Goal: Task Accomplishment & Management: Use online tool/utility

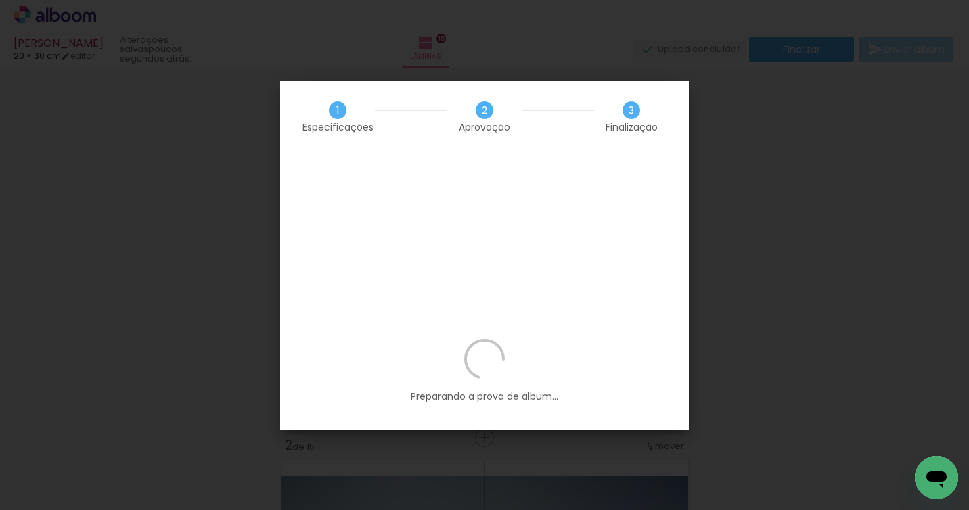
scroll to position [0, 1983]
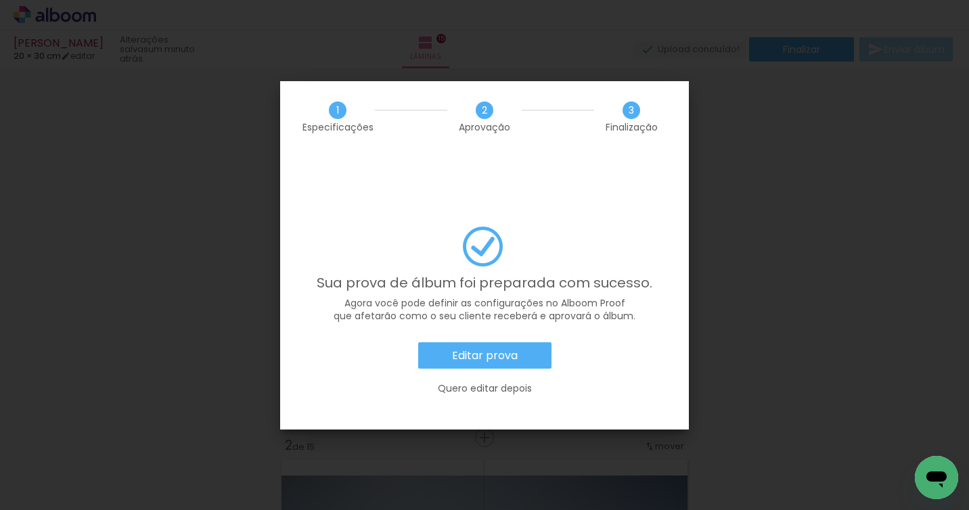
click at [0, 0] on slot "Editar prova" at bounding box center [0, 0] width 0 height 0
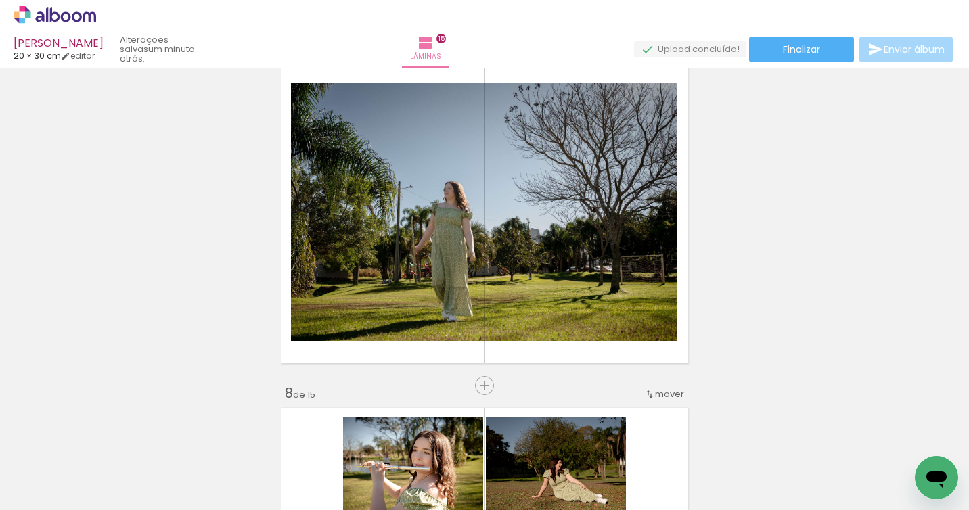
scroll to position [2257, 0]
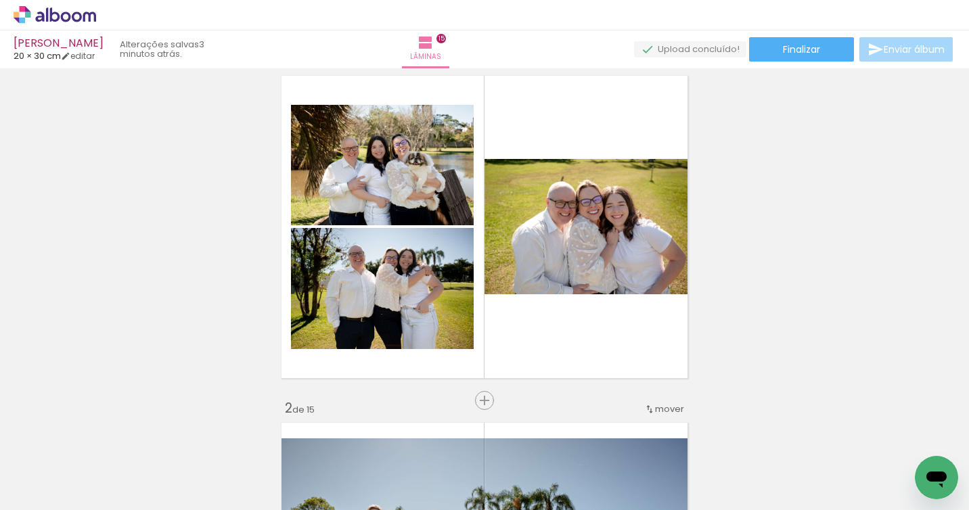
scroll to position [28, 0]
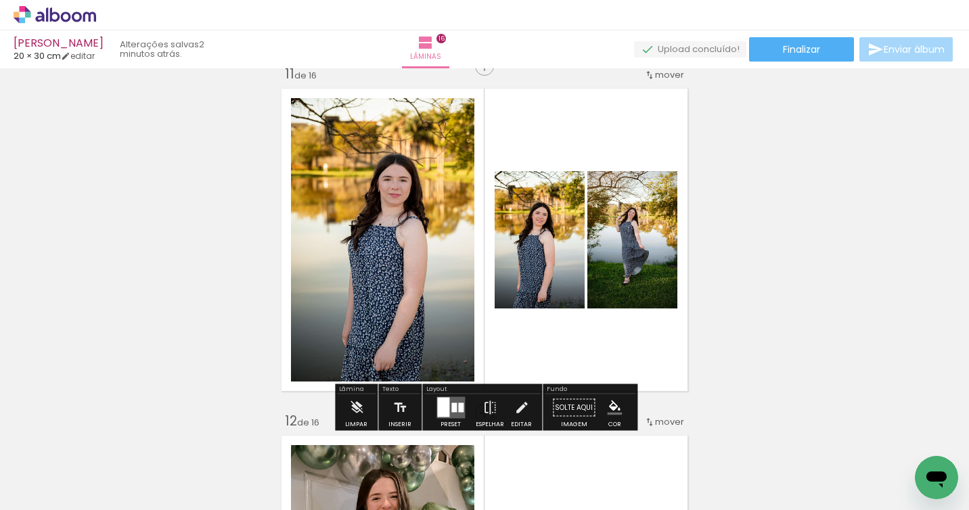
scroll to position [0, 2936]
click at [516, 412] on iron-icon at bounding box center [521, 408] width 15 height 27
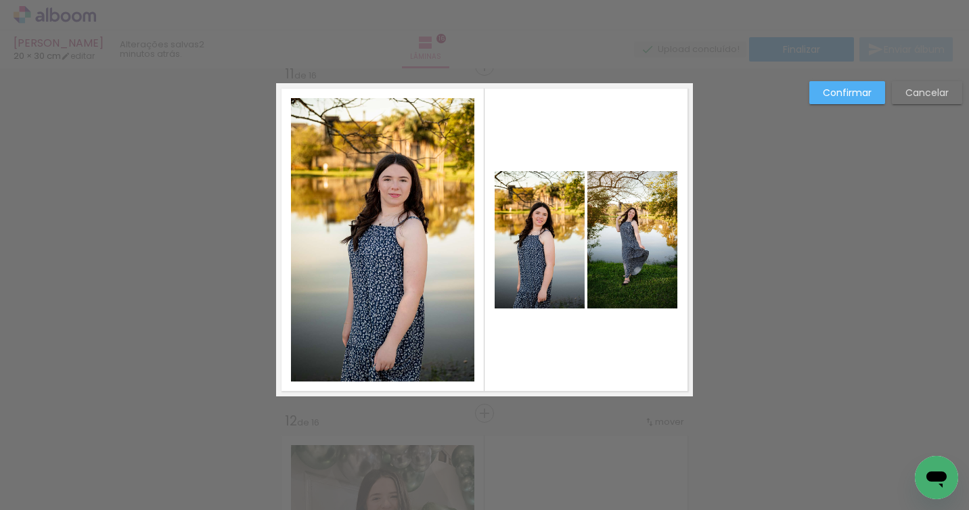
scroll to position [3489, 0]
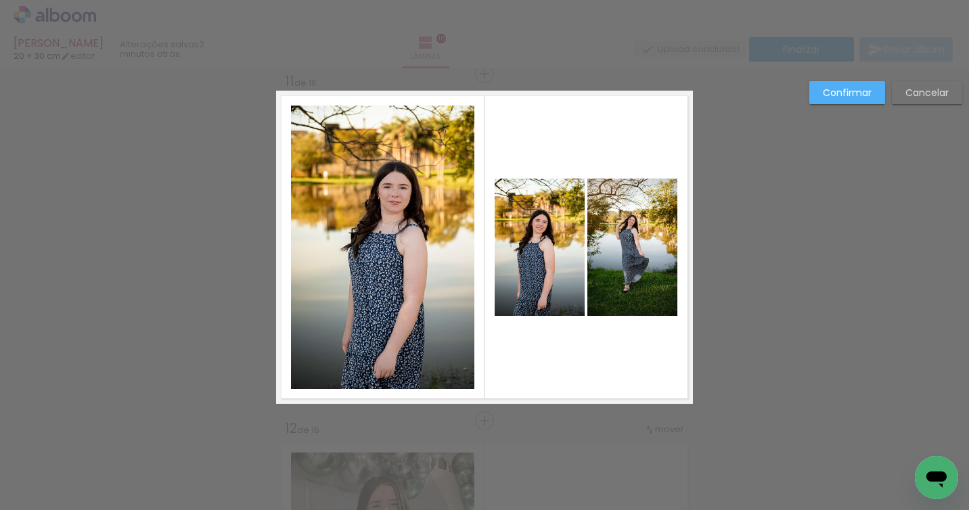
click at [359, 341] on quentale-photo at bounding box center [382, 248] width 183 height 284
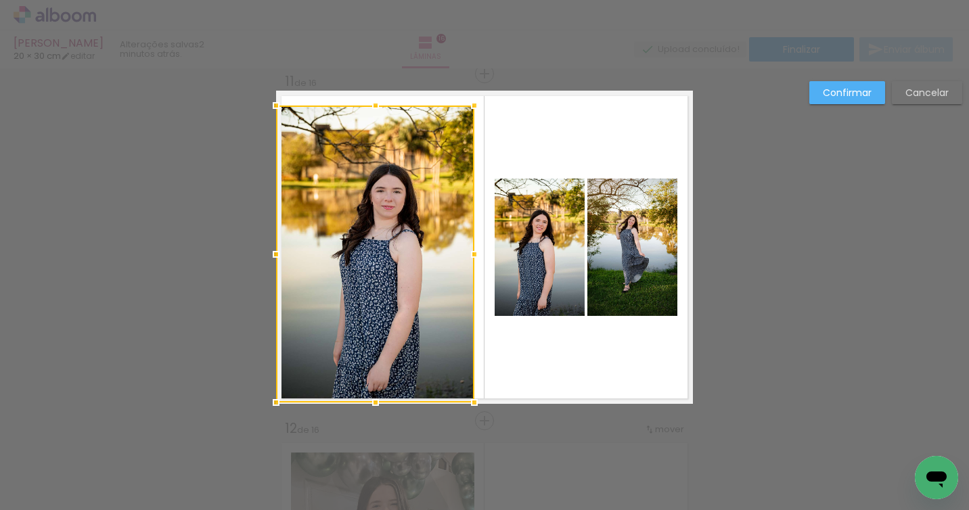
click at [276, 401] on div at bounding box center [276, 402] width 27 height 27
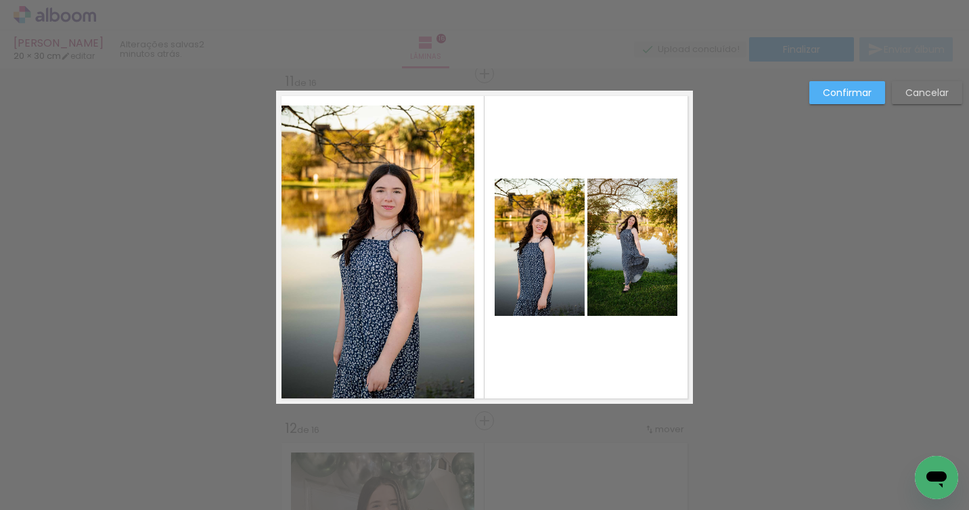
click at [462, 123] on quentale-photo at bounding box center [375, 254] width 198 height 297
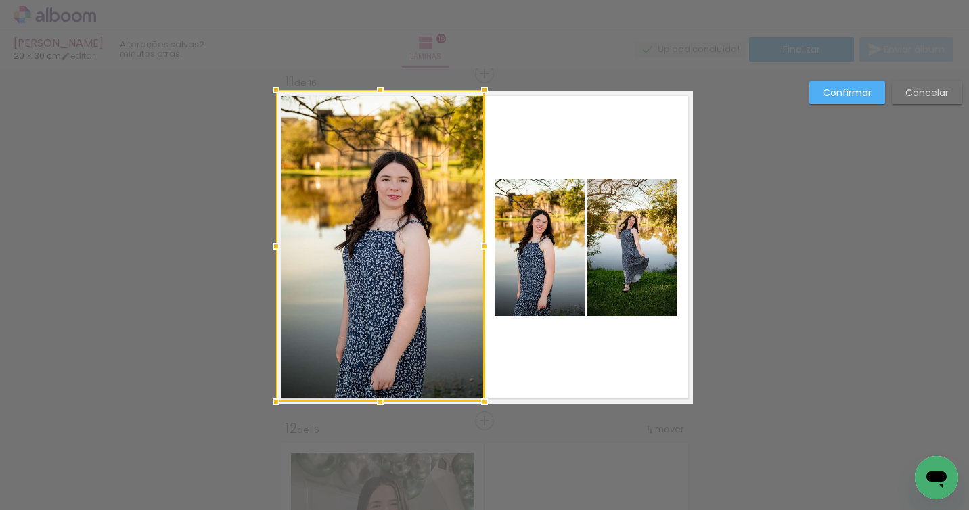
drag, startPoint x: 473, startPoint y: 106, endPoint x: 483, endPoint y: 92, distance: 16.9
click at [483, 92] on div at bounding box center [484, 89] width 27 height 27
click at [0, 0] on slot "Confirmar" at bounding box center [0, 0] width 0 height 0
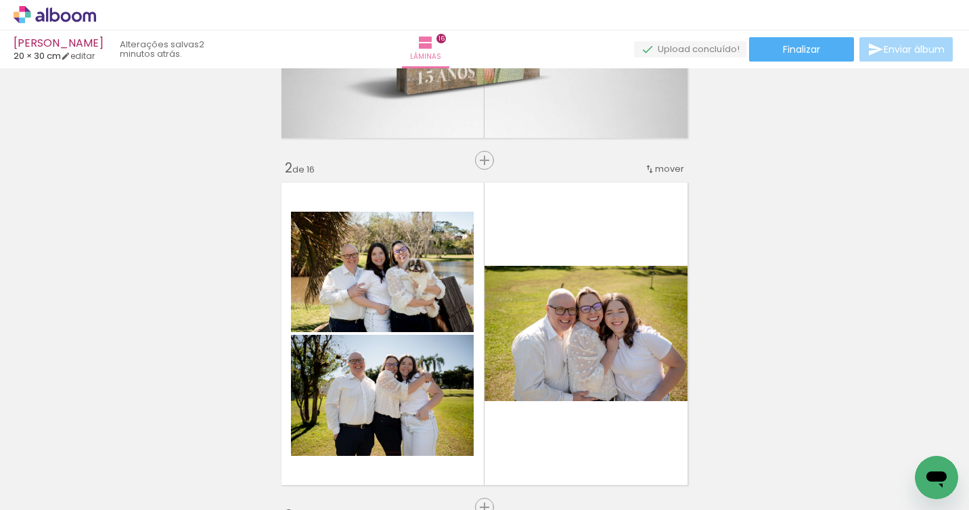
scroll to position [0, 0]
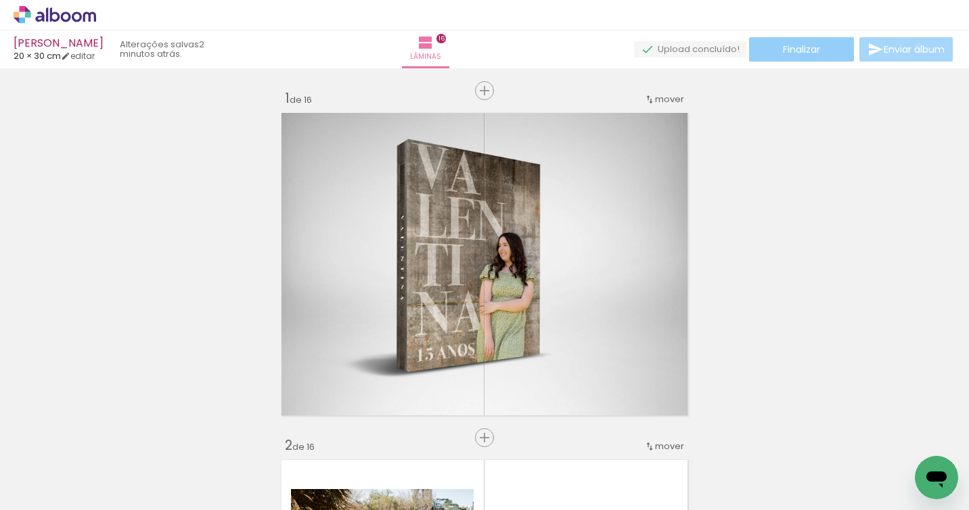
click at [787, 48] on span "Finalizar" at bounding box center [801, 49] width 37 height 9
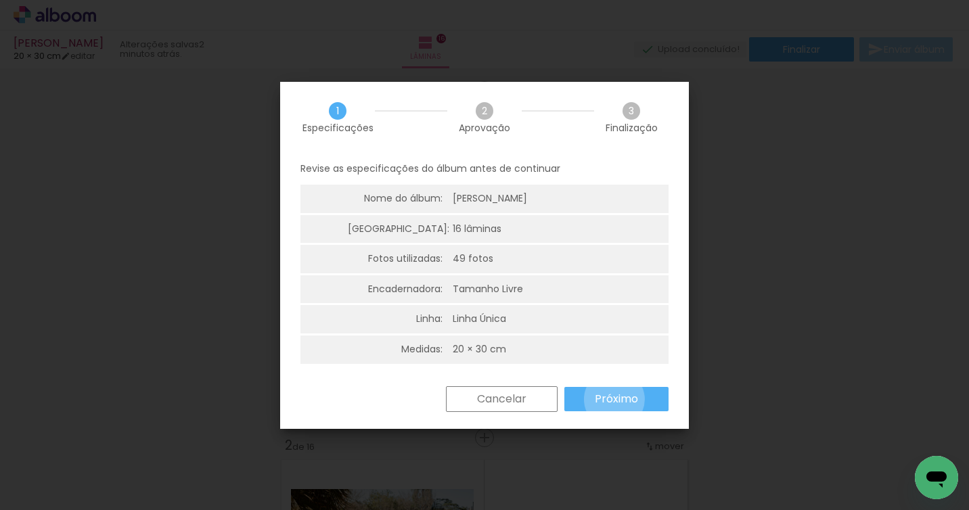
click at [0, 0] on slot "Próximo" at bounding box center [0, 0] width 0 height 0
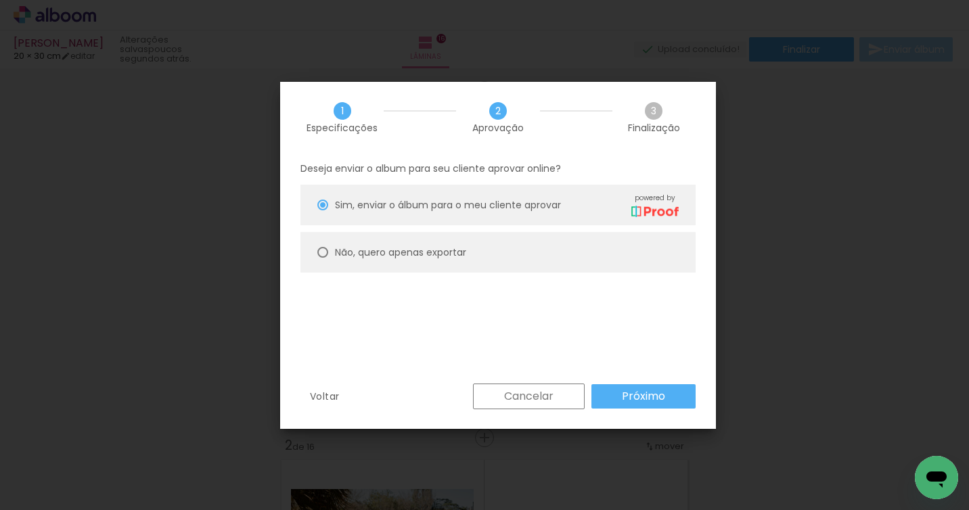
click at [0, 0] on slot "Próximo" at bounding box center [0, 0] width 0 height 0
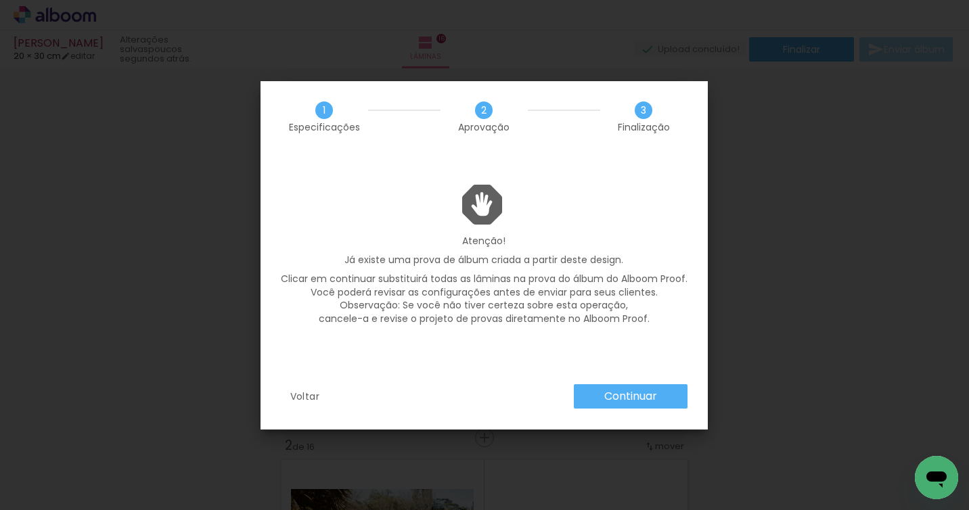
click at [0, 0] on slot "Continuar" at bounding box center [0, 0] width 0 height 0
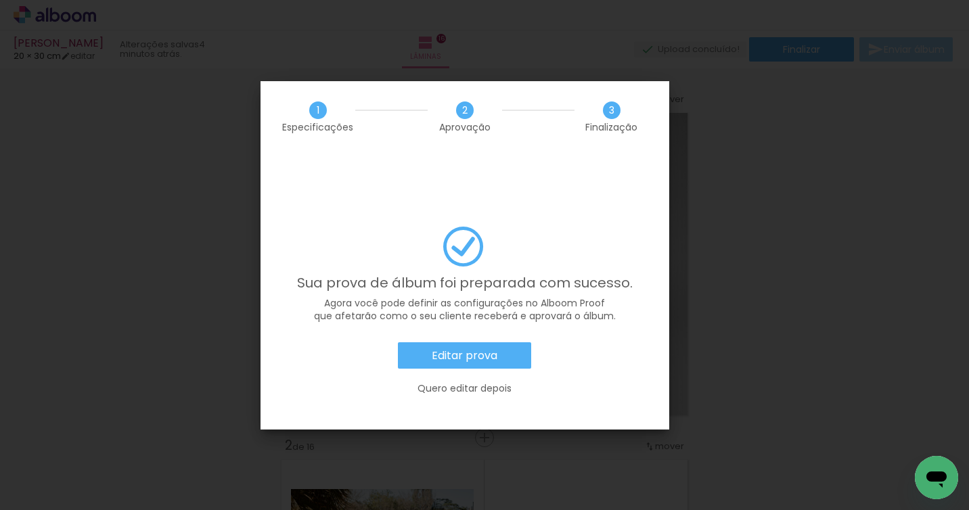
click at [0, 0] on slot "Editar prova" at bounding box center [0, 0] width 0 height 0
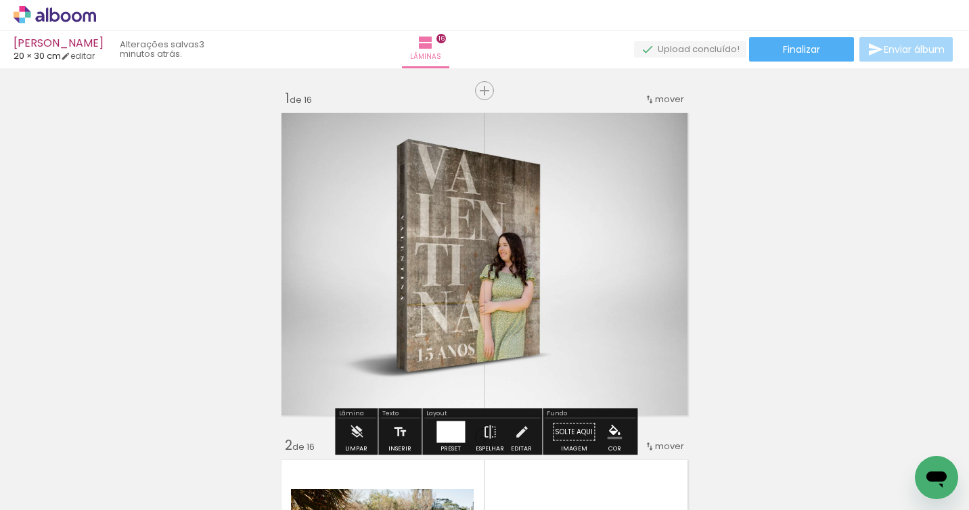
scroll to position [0, 2936]
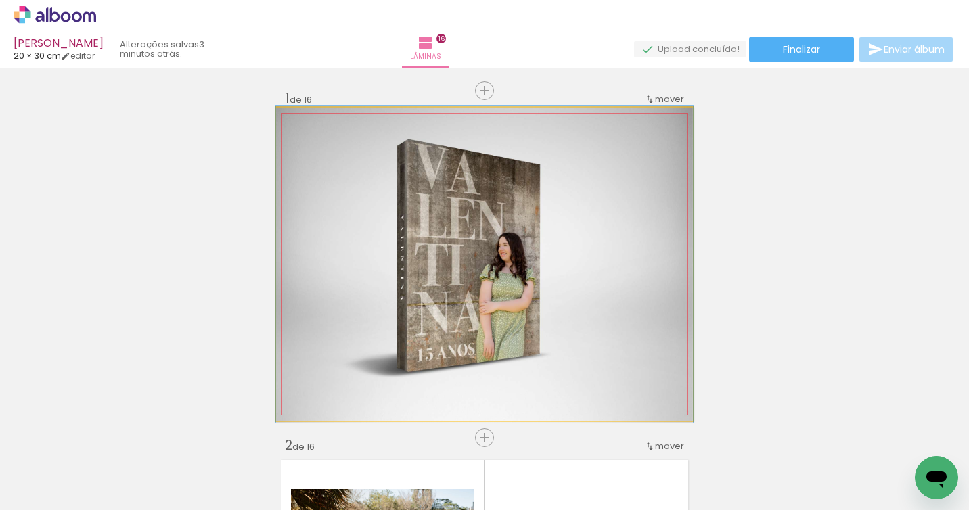
click at [550, 222] on quentale-photo at bounding box center [484, 264] width 417 height 313
drag, startPoint x: 533, startPoint y: 229, endPoint x: 518, endPoint y: 232, distance: 15.1
click at [533, 229] on quentale-photo at bounding box center [484, 264] width 417 height 313
drag, startPoint x: 520, startPoint y: 231, endPoint x: 531, endPoint y: 234, distance: 11.2
drag, startPoint x: 519, startPoint y: 231, endPoint x: 586, endPoint y: 234, distance: 66.4
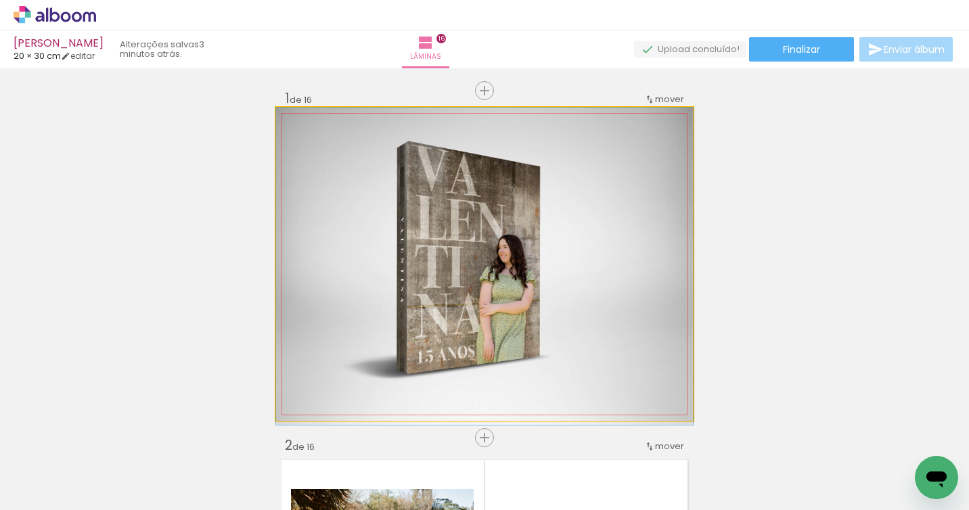
click at [391, 236] on quentale-photo at bounding box center [484, 264] width 417 height 313
drag, startPoint x: 408, startPoint y: 243, endPoint x: 494, endPoint y: 246, distance: 86.0
drag, startPoint x: 513, startPoint y: 243, endPoint x: 571, endPoint y: 204, distance: 70.2
click at [591, 244] on div at bounding box center [484, 266] width 417 height 317
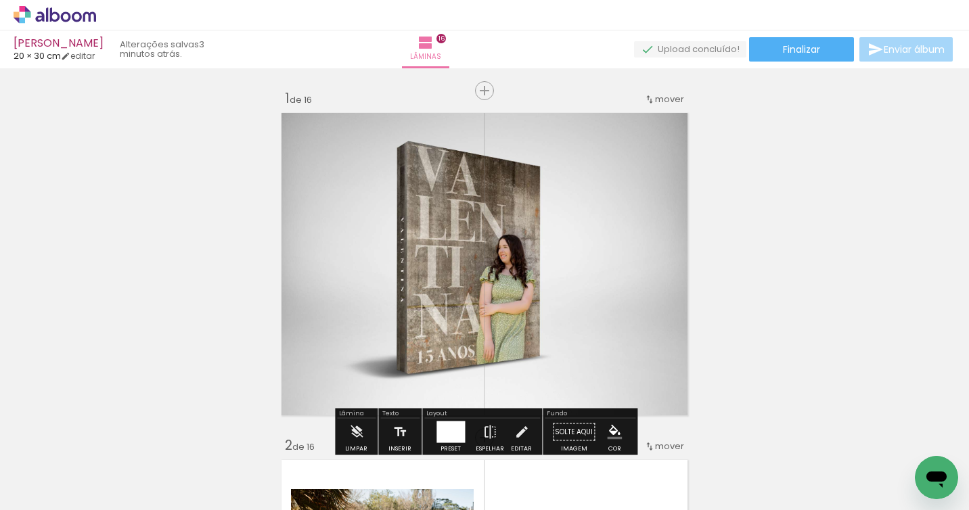
click at [572, 202] on quentale-photo at bounding box center [484, 264] width 417 height 313
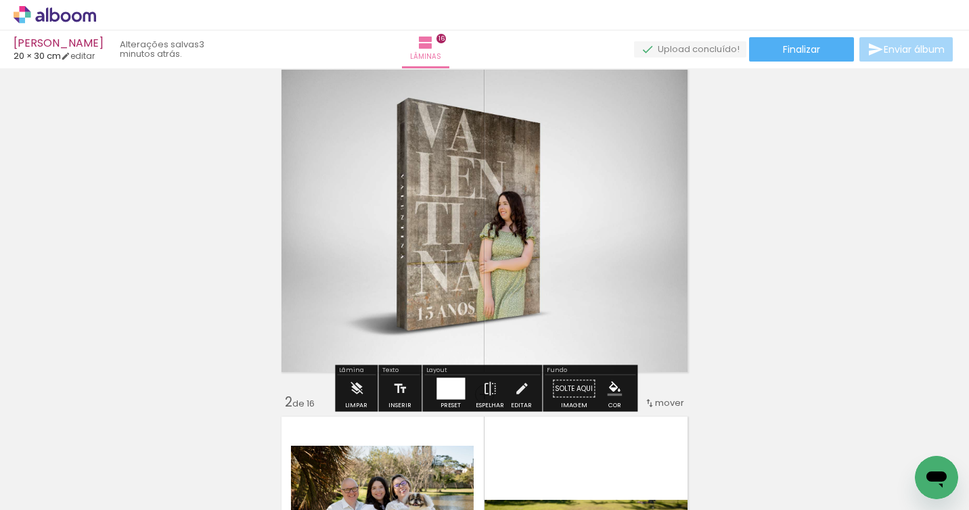
scroll to position [54, 0]
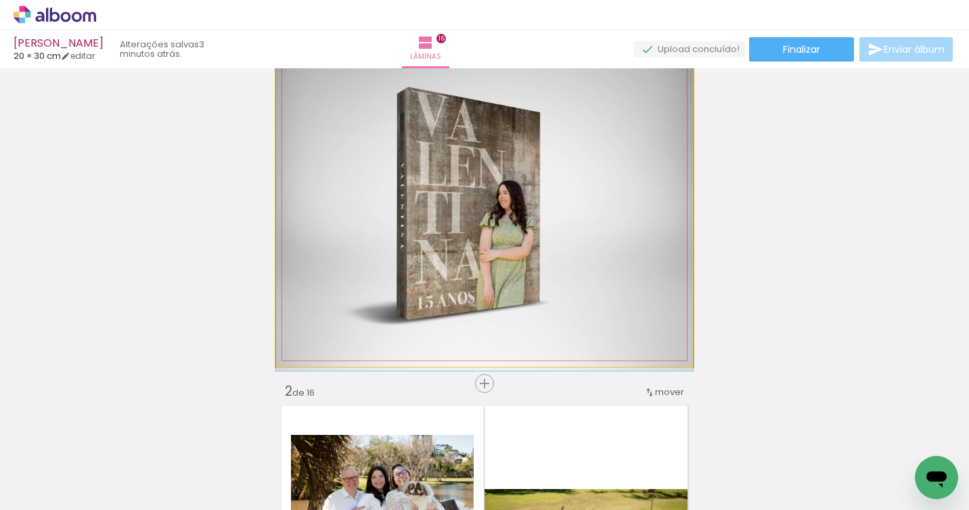
click at [556, 227] on quentale-photo at bounding box center [484, 209] width 417 height 313
click at [384, 242] on quentale-photo at bounding box center [484, 209] width 417 height 313
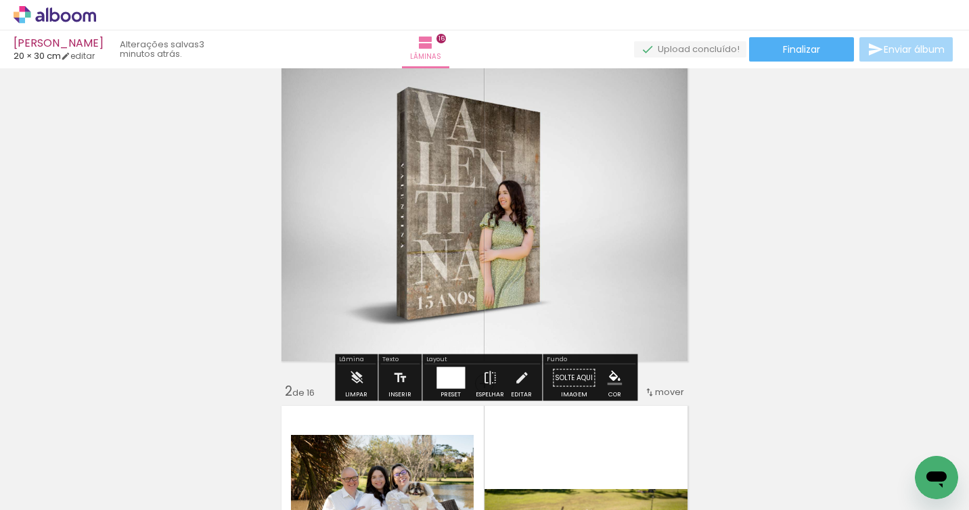
drag, startPoint x: 313, startPoint y: 229, endPoint x: 303, endPoint y: 298, distance: 69.0
click at [313, 229] on quentale-photo at bounding box center [484, 209] width 417 height 313
click at [285, 350] on quentale-photo at bounding box center [484, 209] width 417 height 313
click at [523, 381] on iron-icon at bounding box center [521, 378] width 15 height 27
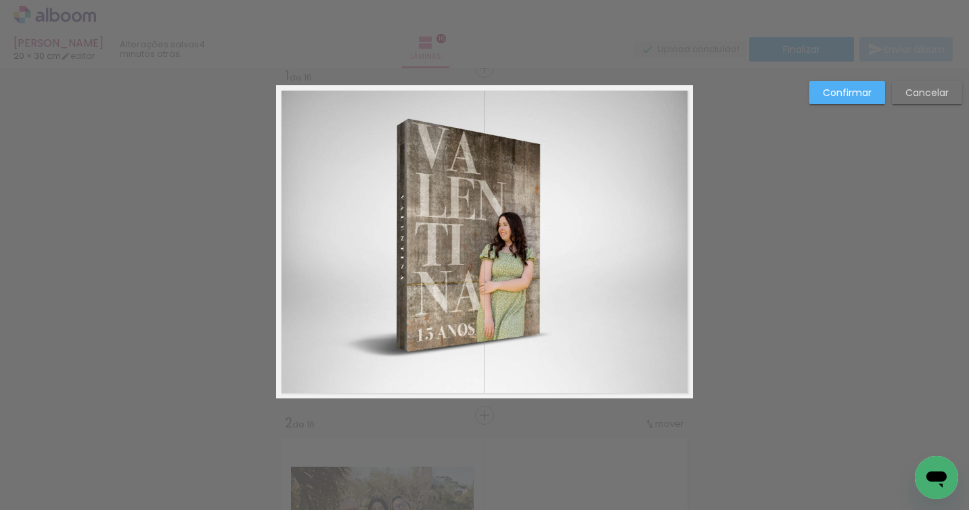
scroll to position [17, 0]
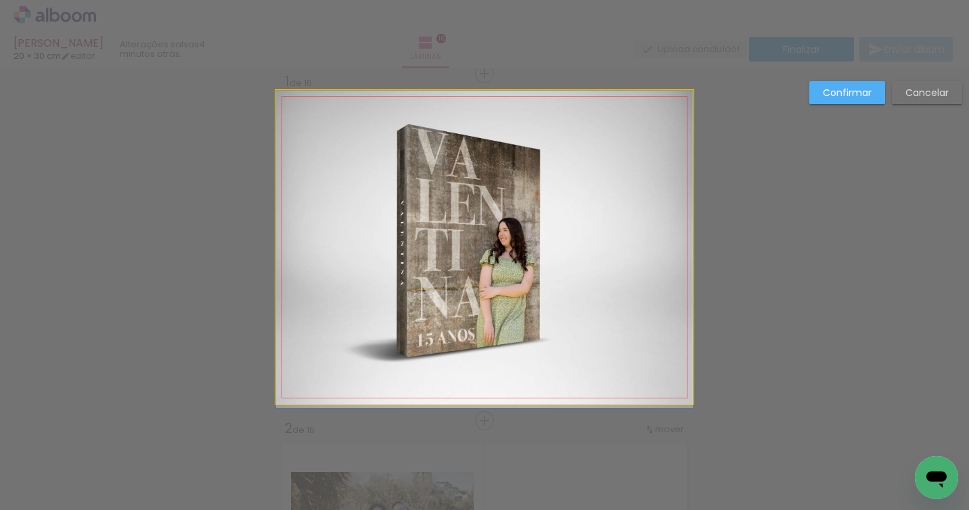
drag, startPoint x: 349, startPoint y: 242, endPoint x: 472, endPoint y: 243, distance: 123.2
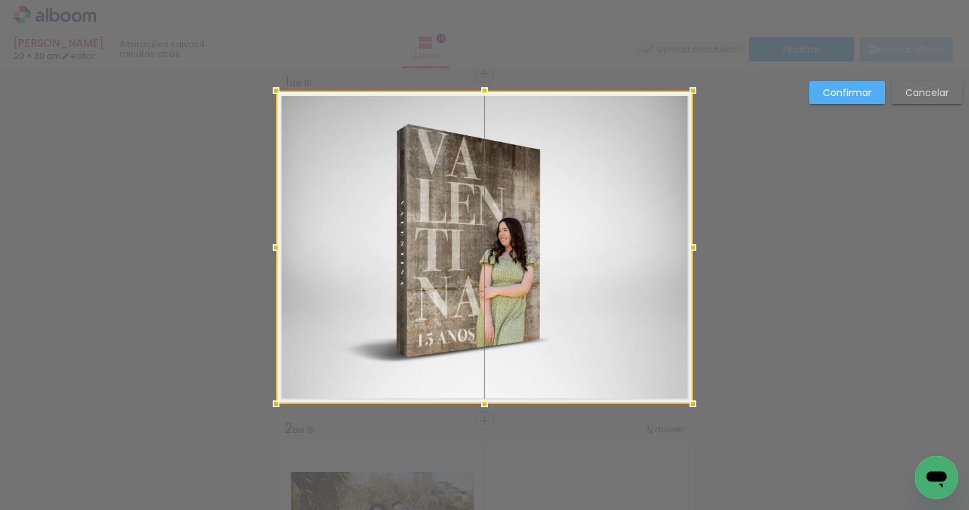
drag, startPoint x: 477, startPoint y: 244, endPoint x: 439, endPoint y: 262, distance: 42.1
click at [533, 245] on div at bounding box center [484, 247] width 417 height 313
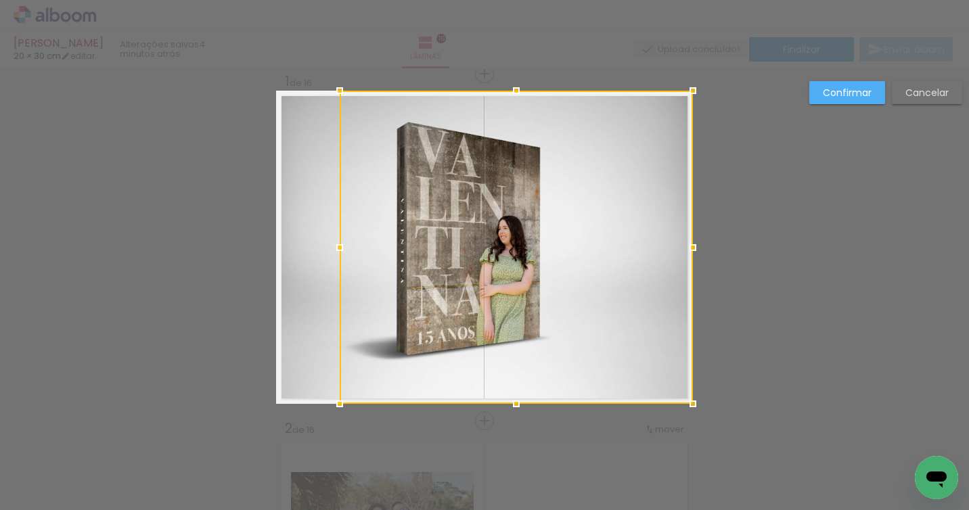
drag, startPoint x: 274, startPoint y: 245, endPoint x: 487, endPoint y: 211, distance: 215.3
click at [487, 211] on div at bounding box center [516, 247] width 353 height 313
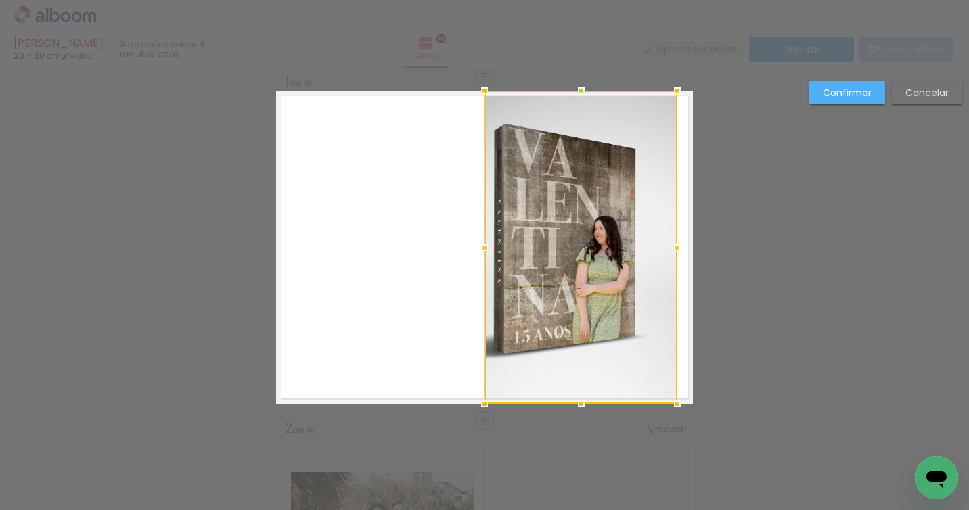
drag, startPoint x: 290, startPoint y: 247, endPoint x: 485, endPoint y: 253, distance: 194.4
click at [485, 253] on div at bounding box center [484, 247] width 27 height 27
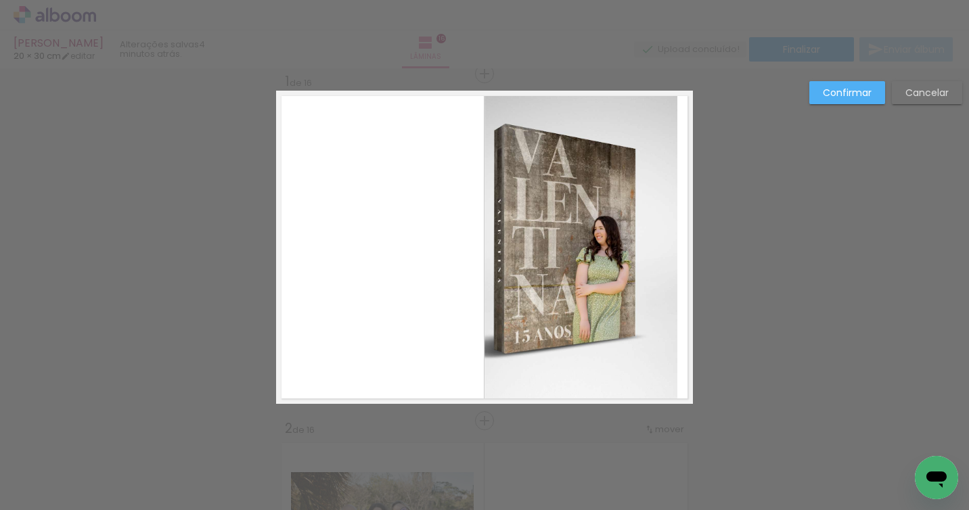
click at [630, 242] on quentale-photo at bounding box center [581, 247] width 193 height 313
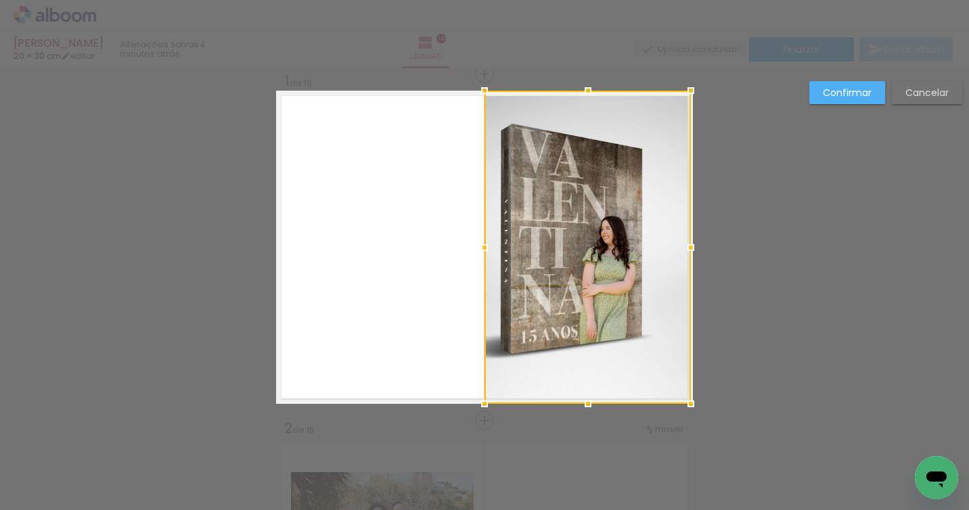
drag, startPoint x: 679, startPoint y: 246, endPoint x: 693, endPoint y: 246, distance: 14.2
click at [693, 246] on div at bounding box center [691, 247] width 27 height 27
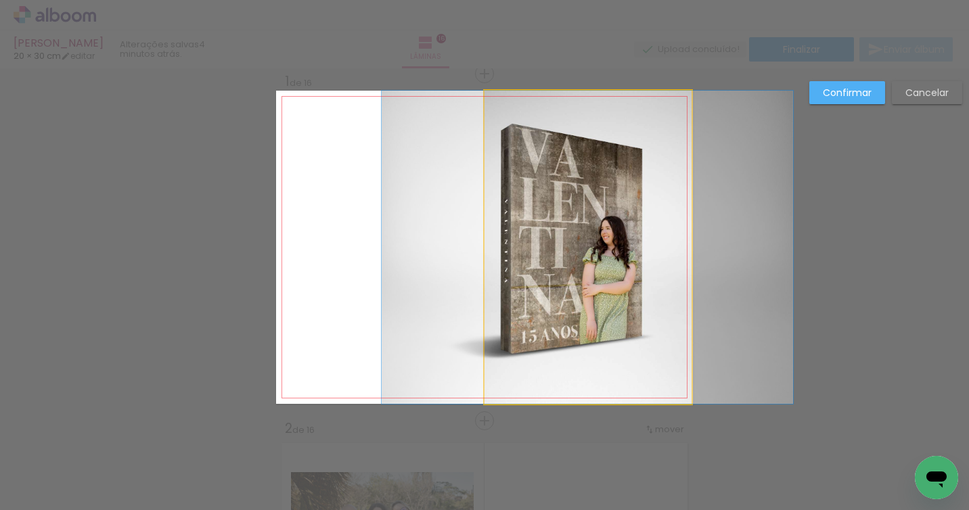
click at [611, 242] on quentale-photo at bounding box center [588, 247] width 206 height 313
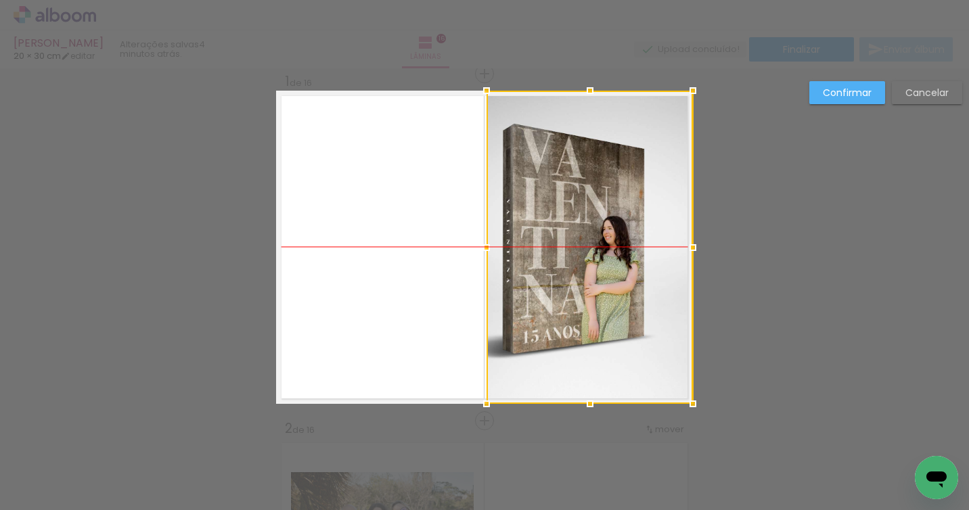
click at [609, 241] on div at bounding box center [590, 247] width 206 height 313
drag, startPoint x: 581, startPoint y: 239, endPoint x: 588, endPoint y: 234, distance: 8.7
click at [607, 240] on div at bounding box center [590, 247] width 206 height 313
drag, startPoint x: 581, startPoint y: 228, endPoint x: 573, endPoint y: 216, distance: 14.3
click at [617, 228] on div at bounding box center [590, 247] width 206 height 313
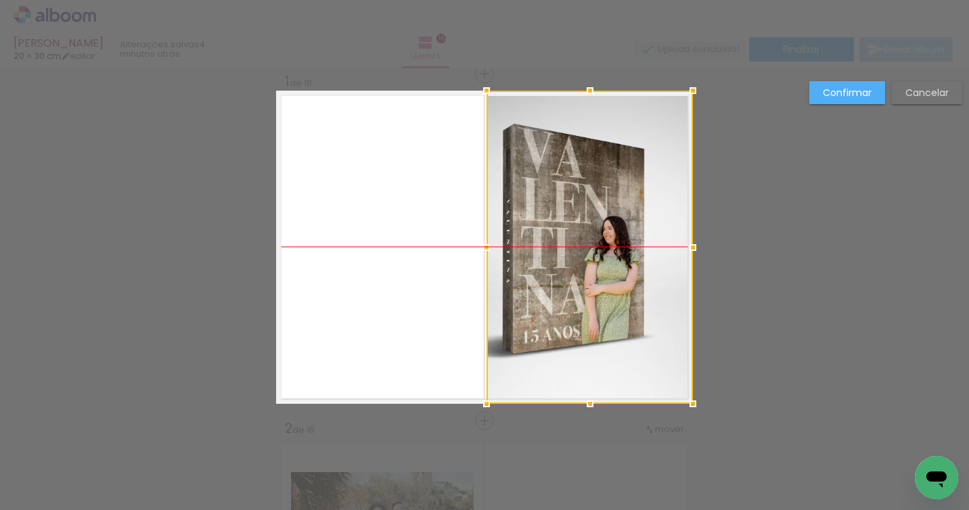
drag, startPoint x: 581, startPoint y: 216, endPoint x: 604, endPoint y: 215, distance: 22.3
click at [604, 215] on div at bounding box center [590, 247] width 206 height 313
click at [822, 110] on div "Confirmar Cancelar" at bounding box center [883, 97] width 160 height 33
click at [0, 0] on slot "Confirmar" at bounding box center [0, 0] width 0 height 0
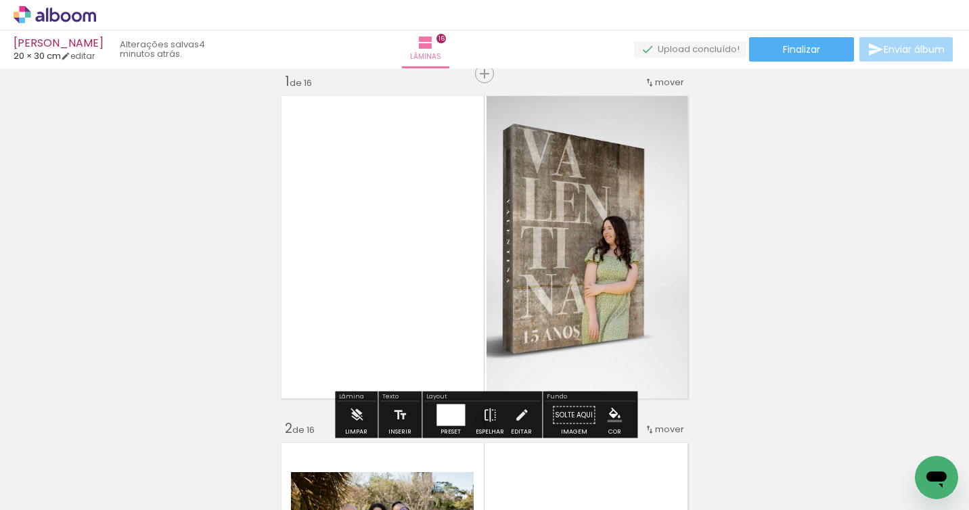
click at [531, 194] on quentale-photo at bounding box center [590, 247] width 206 height 313
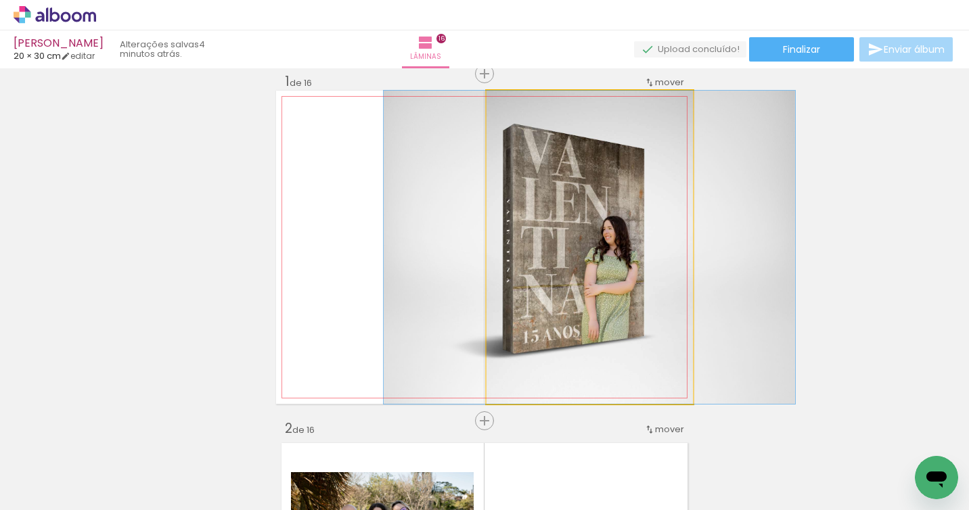
click at [547, 242] on quentale-photo at bounding box center [590, 247] width 206 height 313
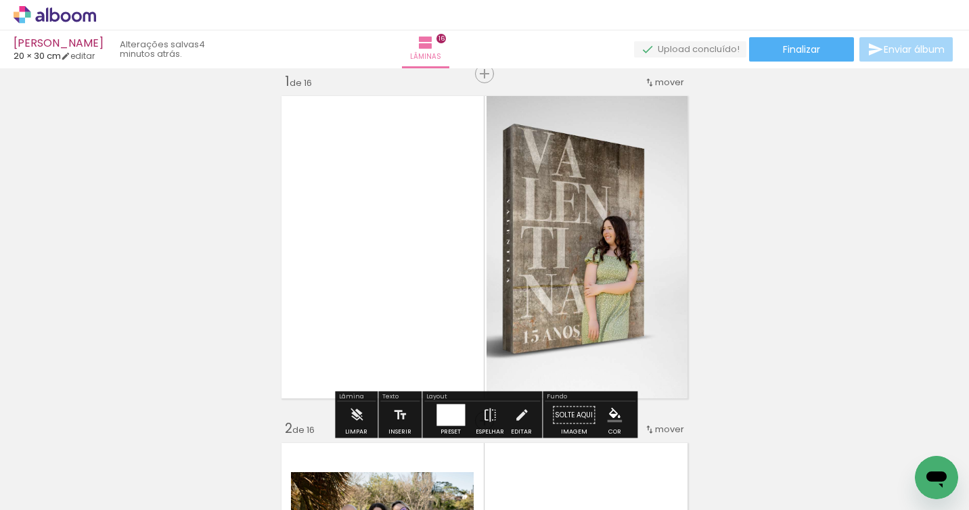
drag, startPoint x: 516, startPoint y: 420, endPoint x: 485, endPoint y: 271, distance: 151.5
click at [516, 420] on iron-icon at bounding box center [521, 415] width 15 height 27
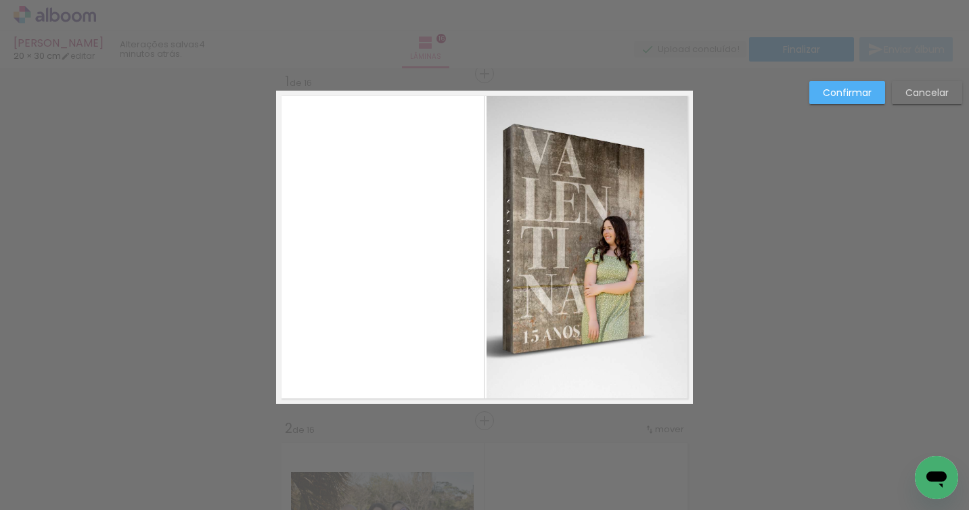
click at [498, 245] on quentale-photo at bounding box center [590, 247] width 206 height 313
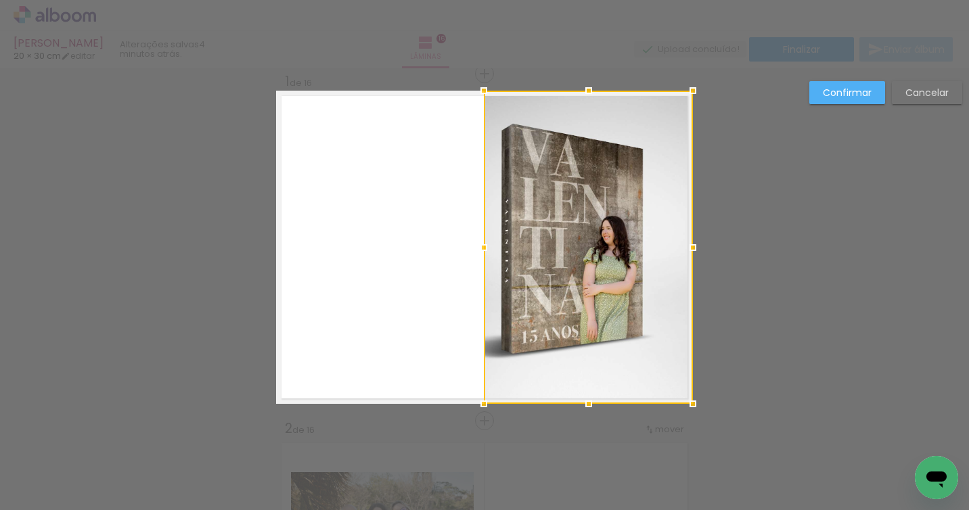
drag, startPoint x: 487, startPoint y: 246, endPoint x: 453, endPoint y: 246, distance: 33.8
click at [453, 246] on album-spread "1 de 16" at bounding box center [484, 247] width 417 height 313
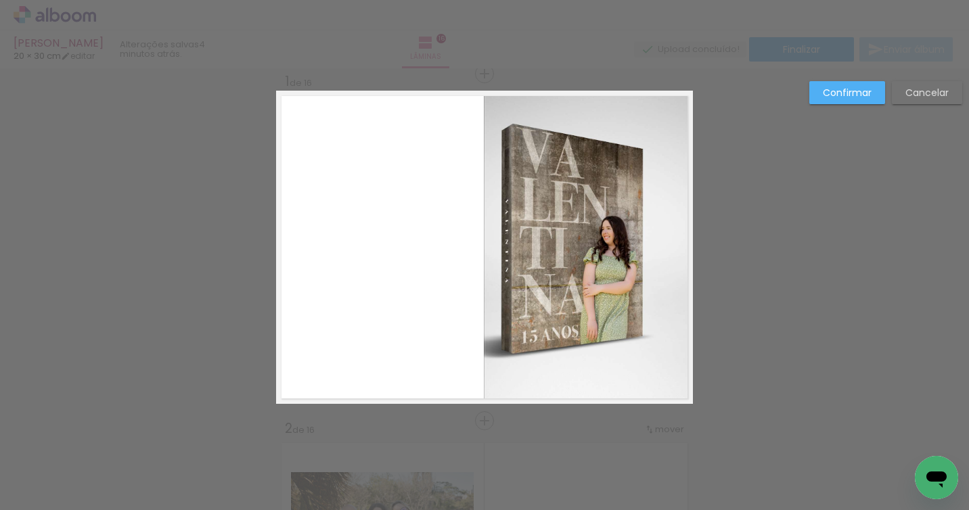
click at [638, 206] on quentale-photo at bounding box center [588, 247] width 209 height 313
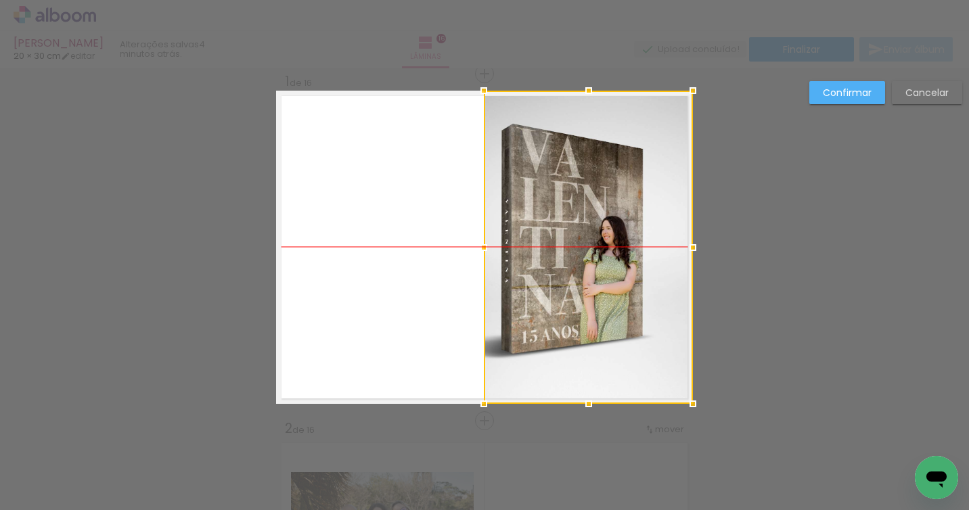
drag, startPoint x: 645, startPoint y: 205, endPoint x: 562, endPoint y: 203, distance: 82.6
click at [669, 206] on div at bounding box center [588, 247] width 209 height 313
drag, startPoint x: 584, startPoint y: 204, endPoint x: 564, endPoint y: 243, distance: 44.2
click at [619, 204] on div at bounding box center [588, 247] width 209 height 313
drag, startPoint x: 568, startPoint y: 260, endPoint x: 582, endPoint y: 301, distance: 43.7
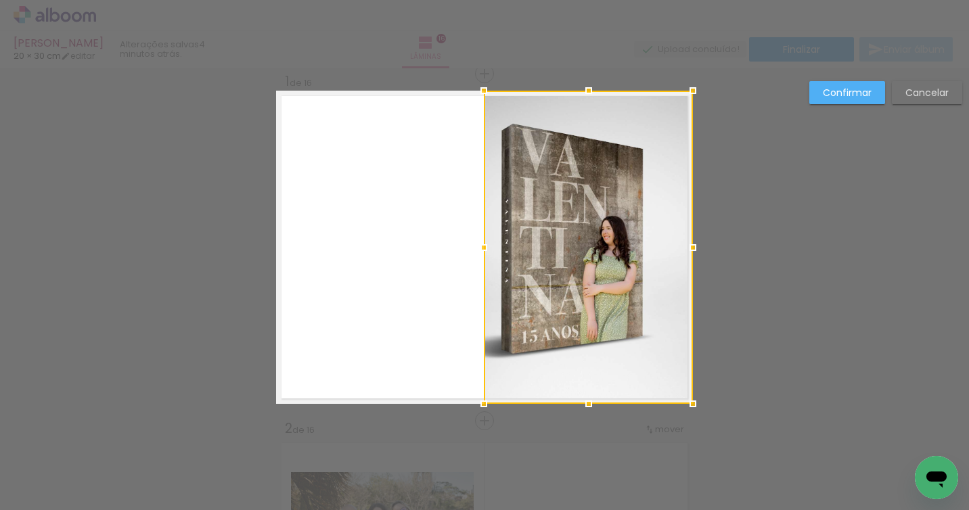
click at [568, 260] on div at bounding box center [588, 247] width 209 height 313
drag, startPoint x: 583, startPoint y: 309, endPoint x: 601, endPoint y: 294, distance: 22.6
click at [644, 312] on div at bounding box center [588, 247] width 209 height 313
drag, startPoint x: 594, startPoint y: 292, endPoint x: 639, endPoint y: 279, distance: 47.1
click at [646, 286] on div at bounding box center [588, 247] width 209 height 313
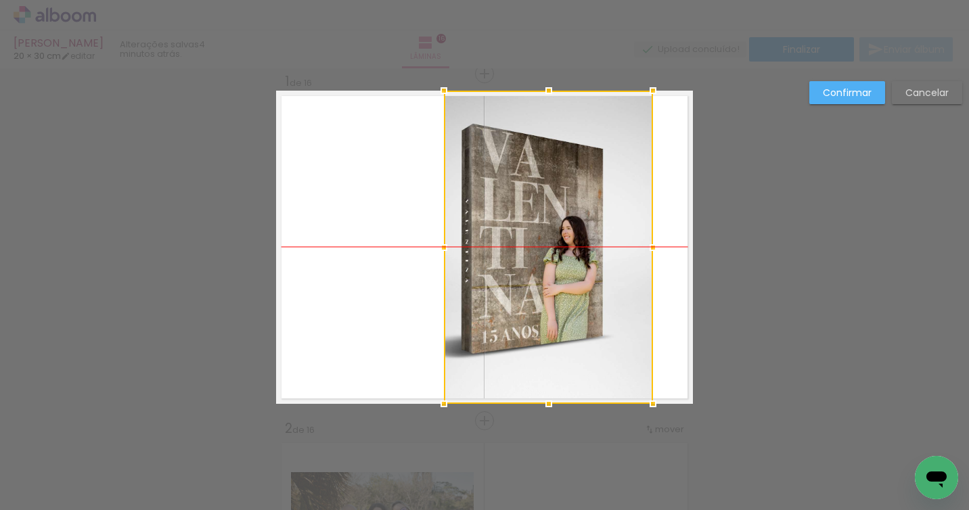
drag, startPoint x: 583, startPoint y: 270, endPoint x: 570, endPoint y: 270, distance: 12.9
click at [571, 270] on div at bounding box center [548, 247] width 209 height 313
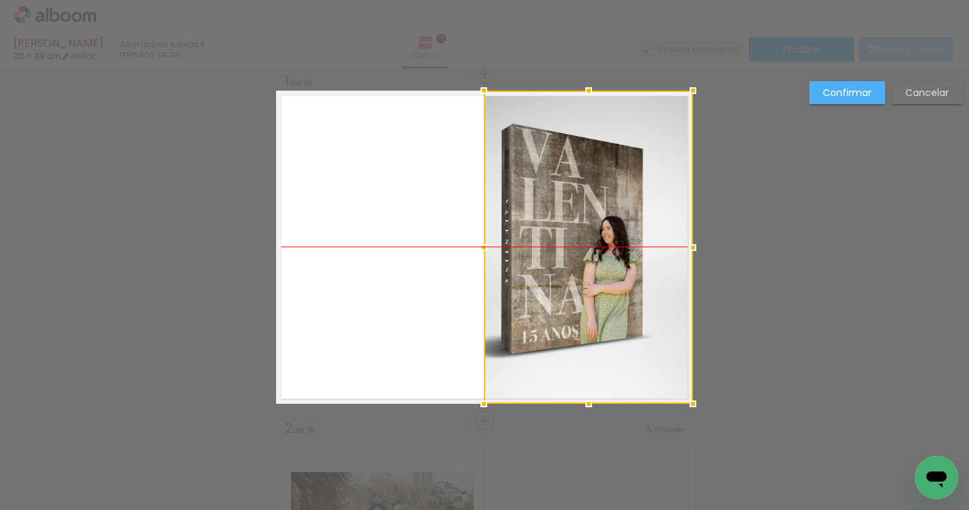
drag, startPoint x: 560, startPoint y: 271, endPoint x: 653, endPoint y: 271, distance: 93.4
click at [638, 271] on div at bounding box center [588, 247] width 209 height 313
click at [0, 0] on slot "Confirmar" at bounding box center [0, 0] width 0 height 0
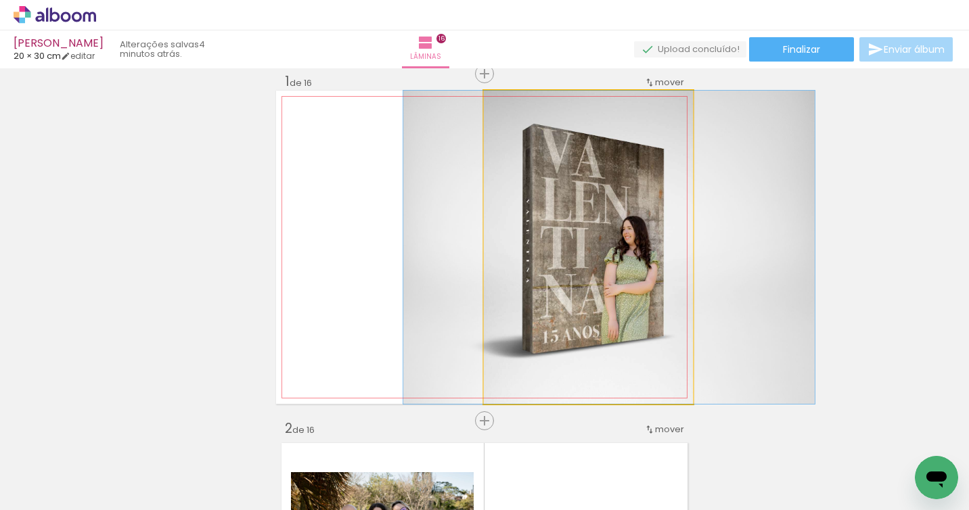
drag, startPoint x: 588, startPoint y: 265, endPoint x: 619, endPoint y: 267, distance: 31.2
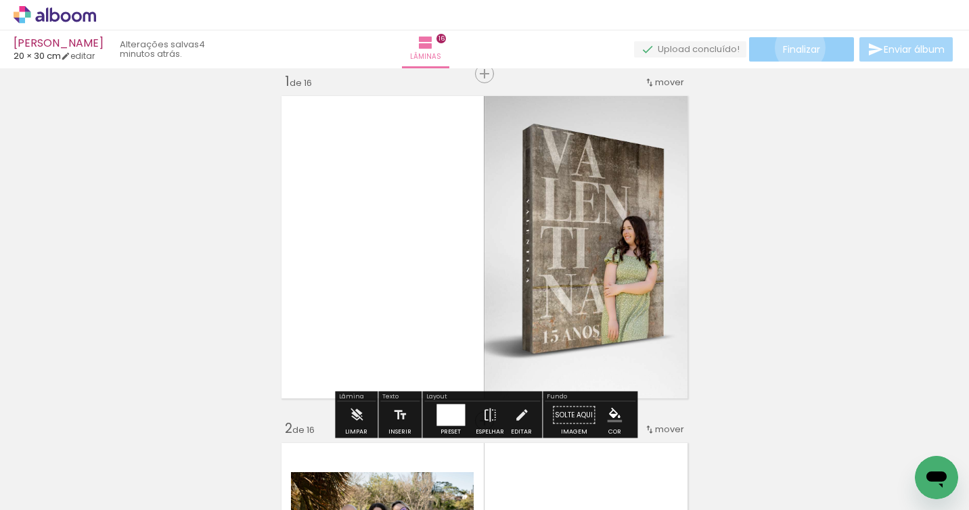
click at [795, 47] on span "Finalizar" at bounding box center [801, 49] width 37 height 9
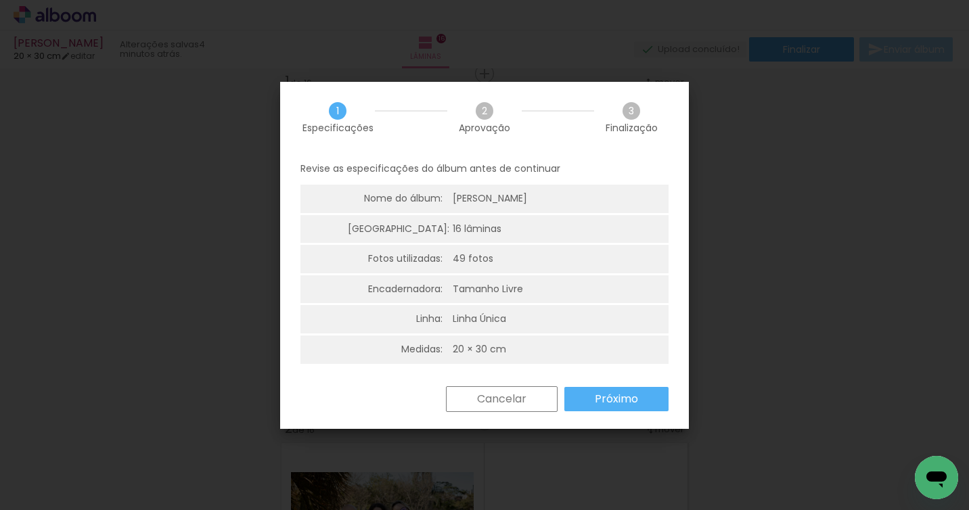
click at [0, 0] on slot "Próximo" at bounding box center [0, 0] width 0 height 0
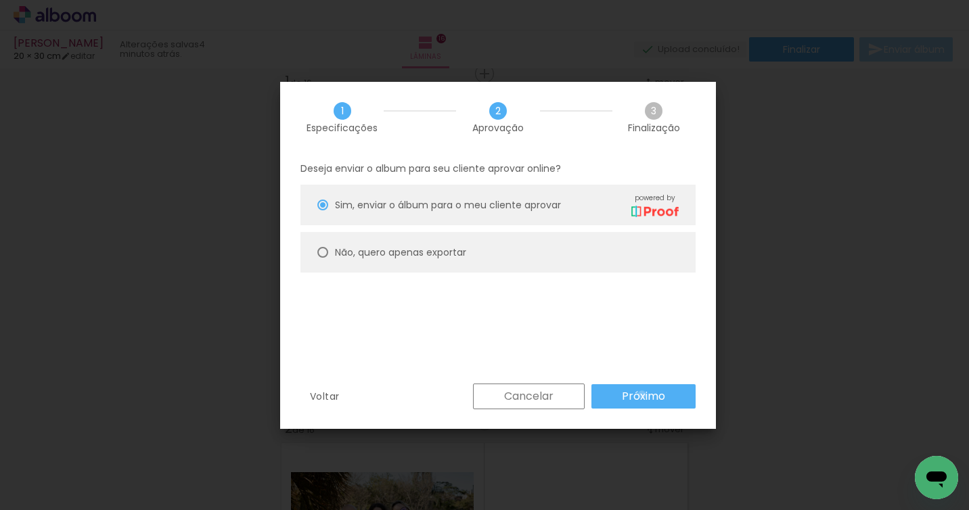
click at [0, 0] on slot "Próximo" at bounding box center [0, 0] width 0 height 0
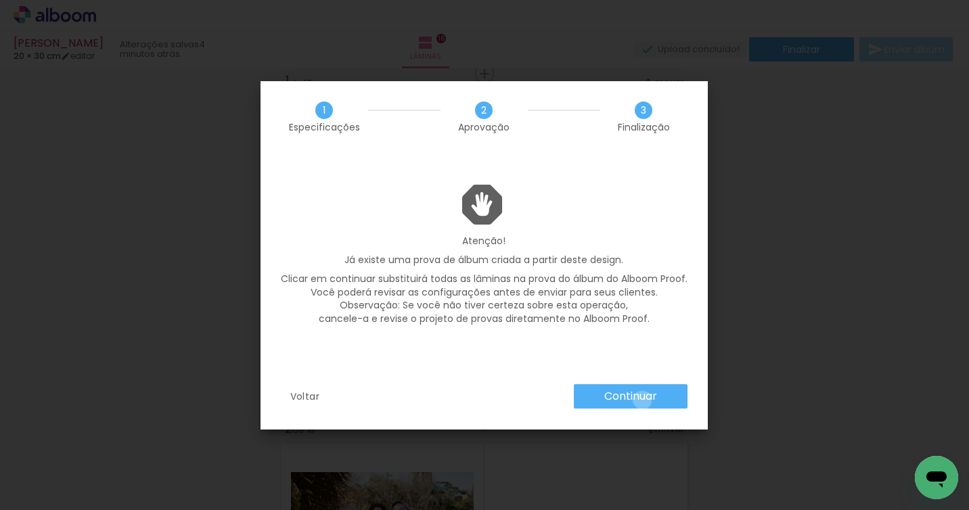
click at [0, 0] on slot "Continuar" at bounding box center [0, 0] width 0 height 0
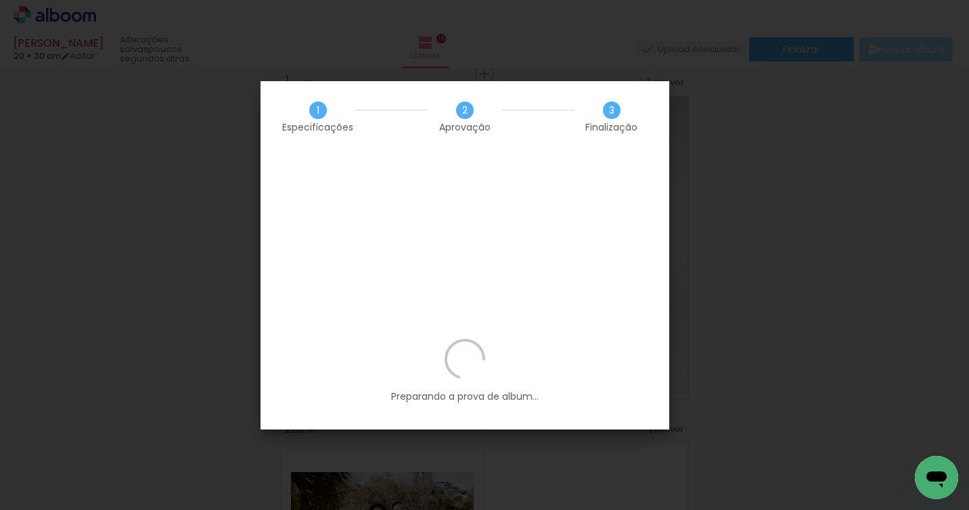
scroll to position [0, 2936]
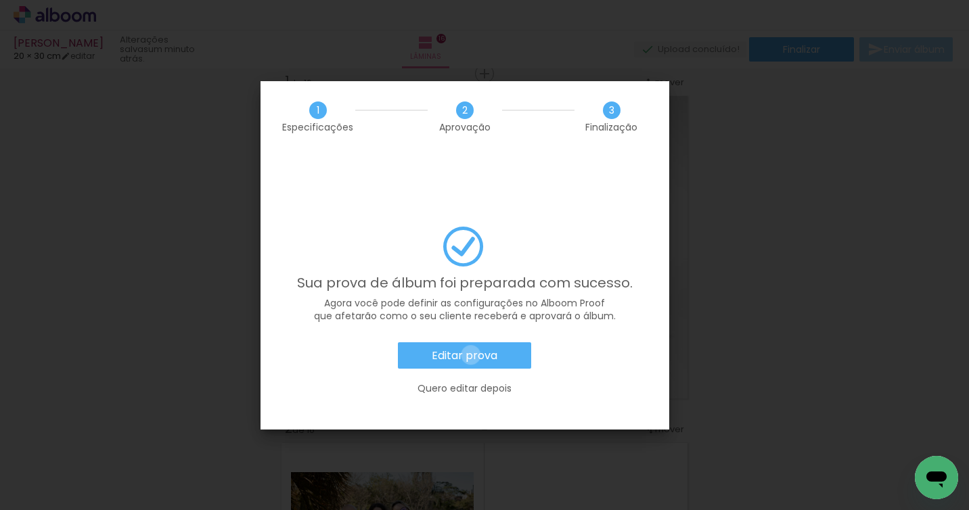
click at [0, 0] on slot "Editar prova" at bounding box center [0, 0] width 0 height 0
